Goal: Transaction & Acquisition: Purchase product/service

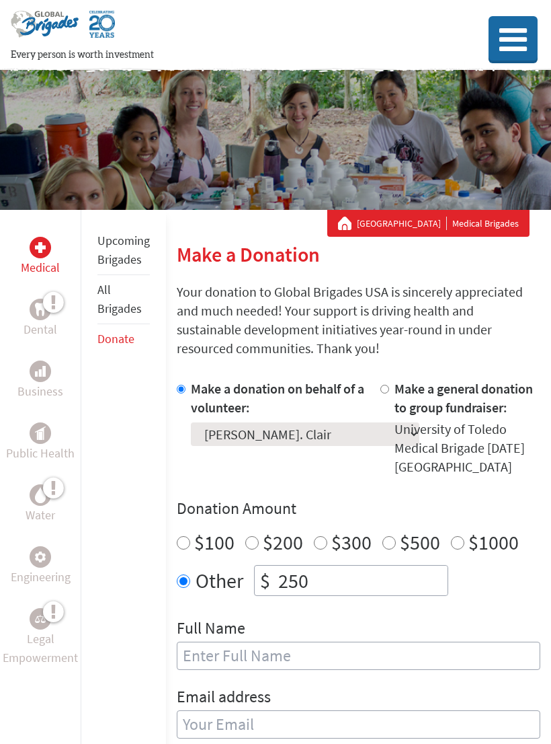
click at [518, 40] on icon at bounding box center [513, 40] width 33 height 32
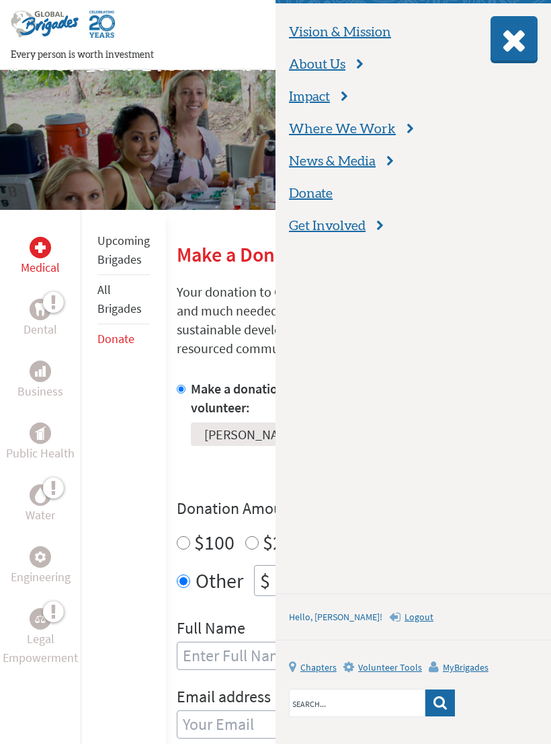
click at [522, 48] on icon at bounding box center [514, 40] width 31 height 32
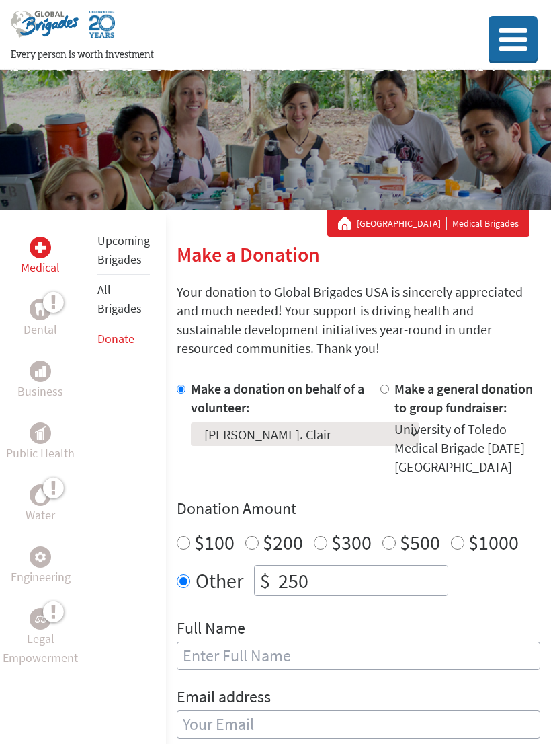
click at [516, 40] on icon at bounding box center [513, 40] width 33 height 32
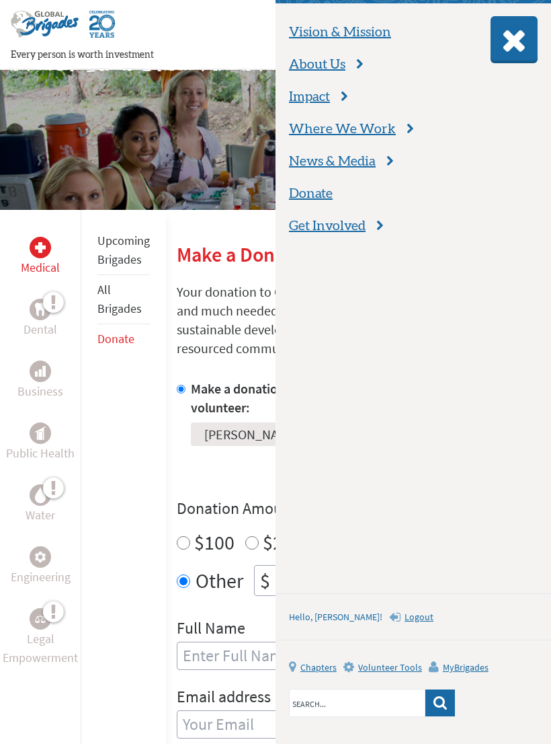
click at [184, 301] on p "Your donation to Global Brigades USA is sincerely appreciated and much needed! …" at bounding box center [359, 319] width 364 height 75
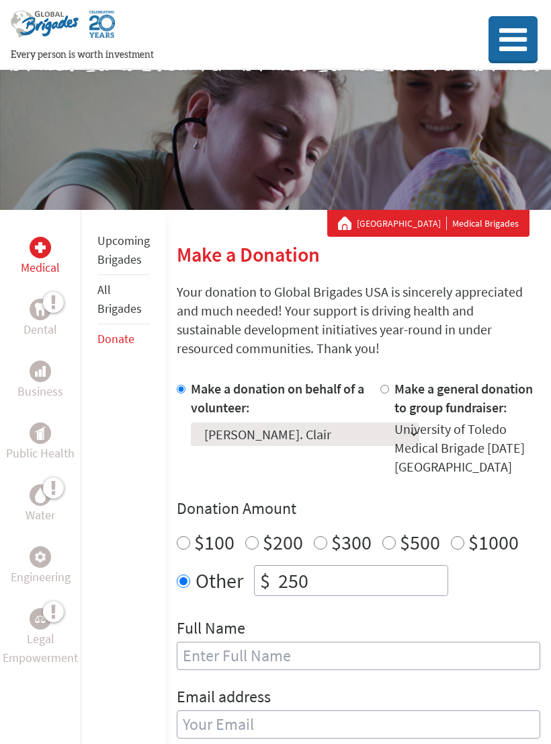
click at [514, 33] on icon at bounding box center [513, 40] width 33 height 32
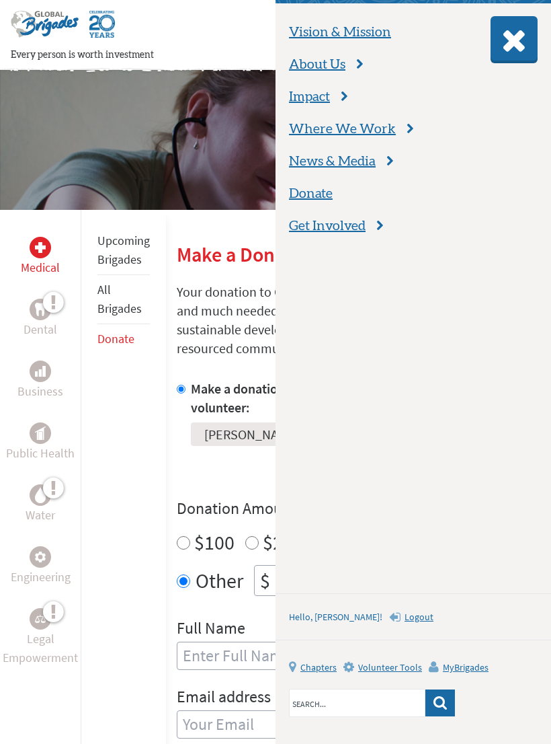
click at [512, 54] on icon at bounding box center [514, 40] width 31 height 32
